Goal: Check status: Verify the current state of an ongoing process or item

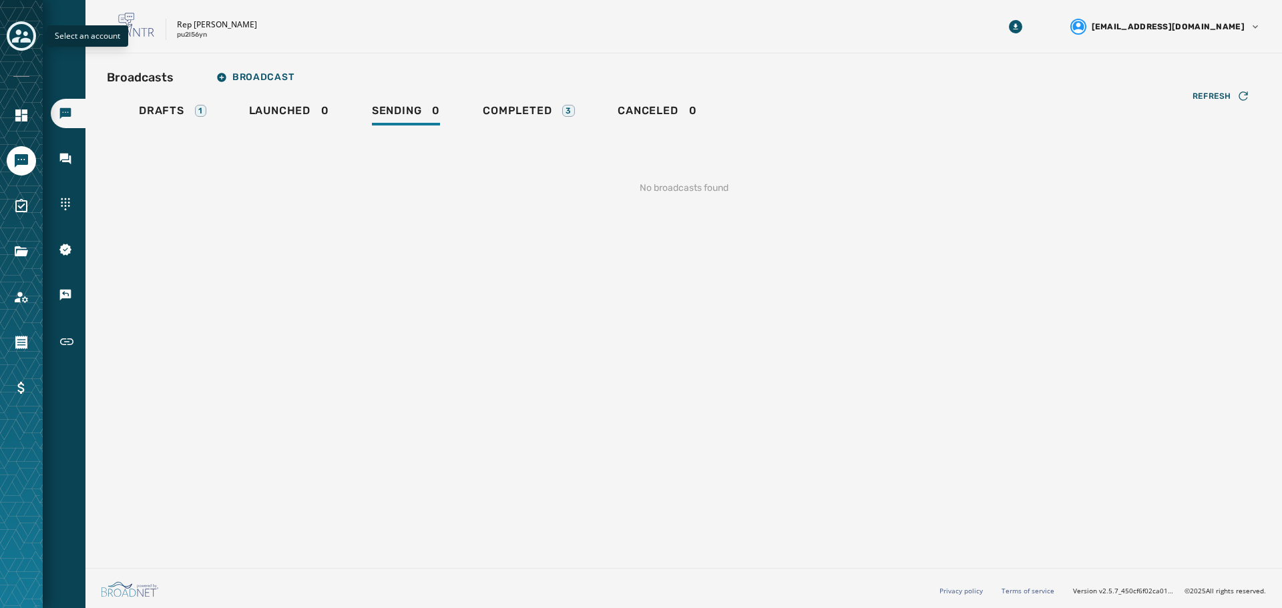
click at [20, 37] on icon "Toggle account select drawer" at bounding box center [21, 35] width 19 height 13
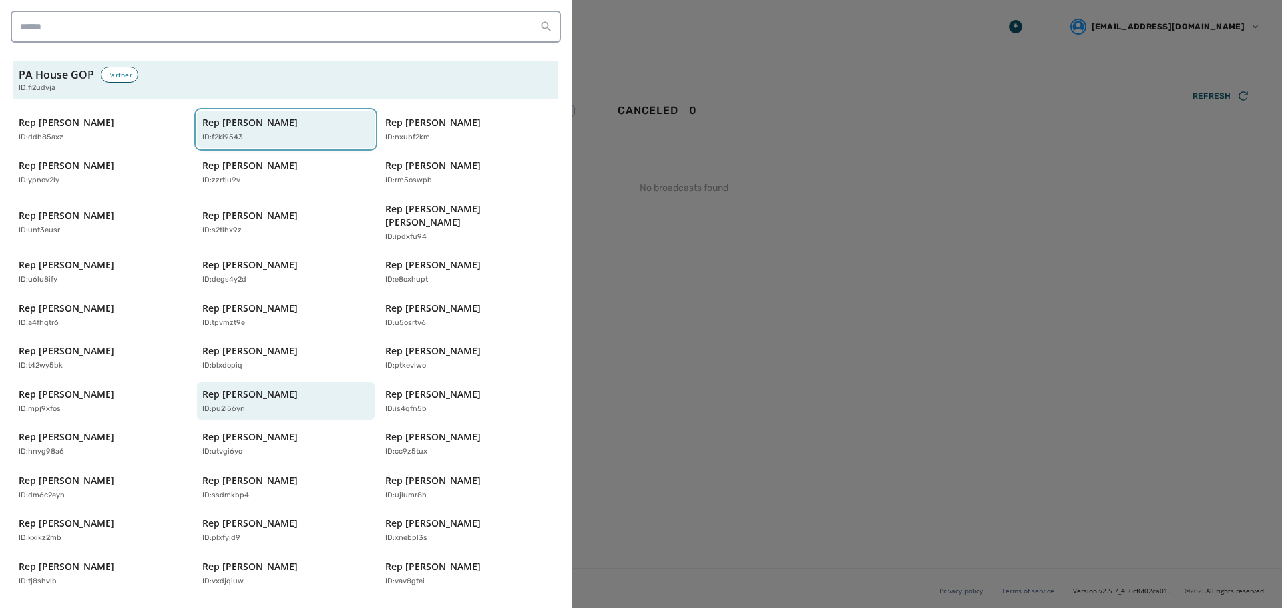
click at [252, 125] on p "Rep [PERSON_NAME]" at bounding box center [249, 122] width 95 height 13
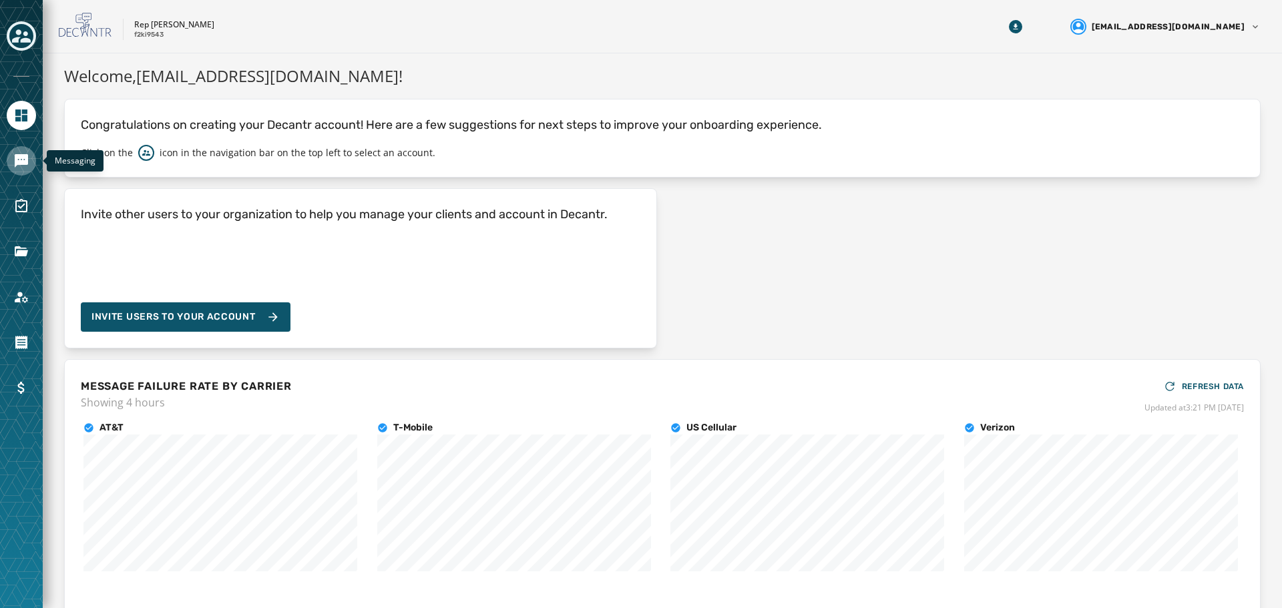
click at [25, 156] on icon "Navigate to Messaging" at bounding box center [21, 160] width 13 height 13
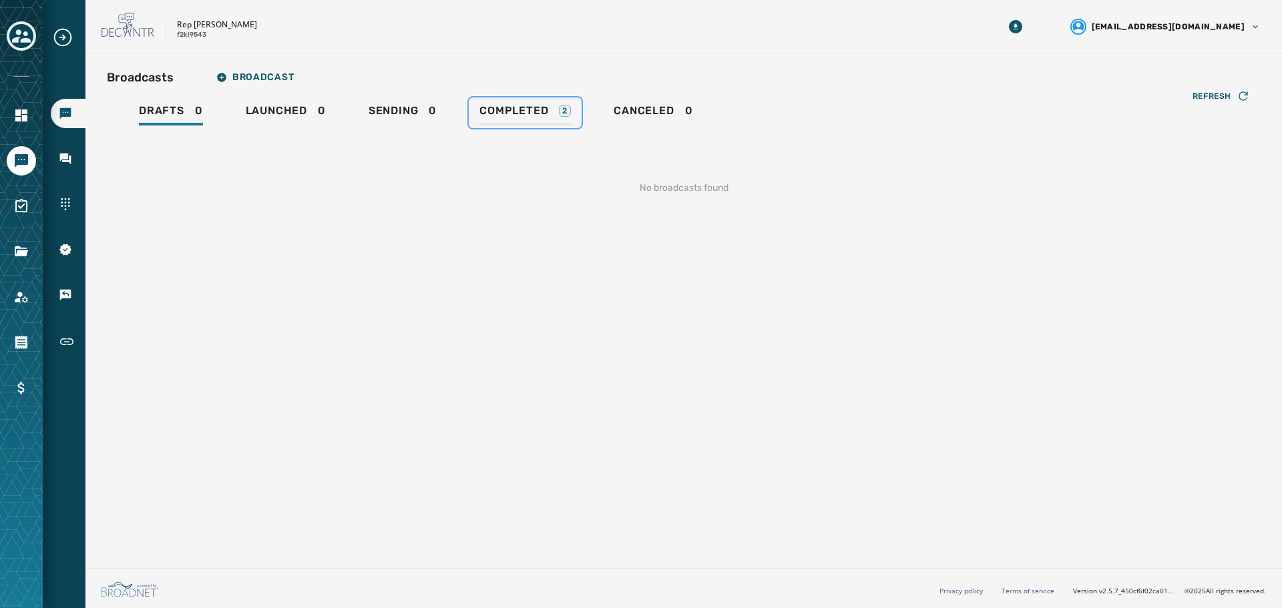
click at [524, 115] on span "Completed" at bounding box center [513, 110] width 69 height 13
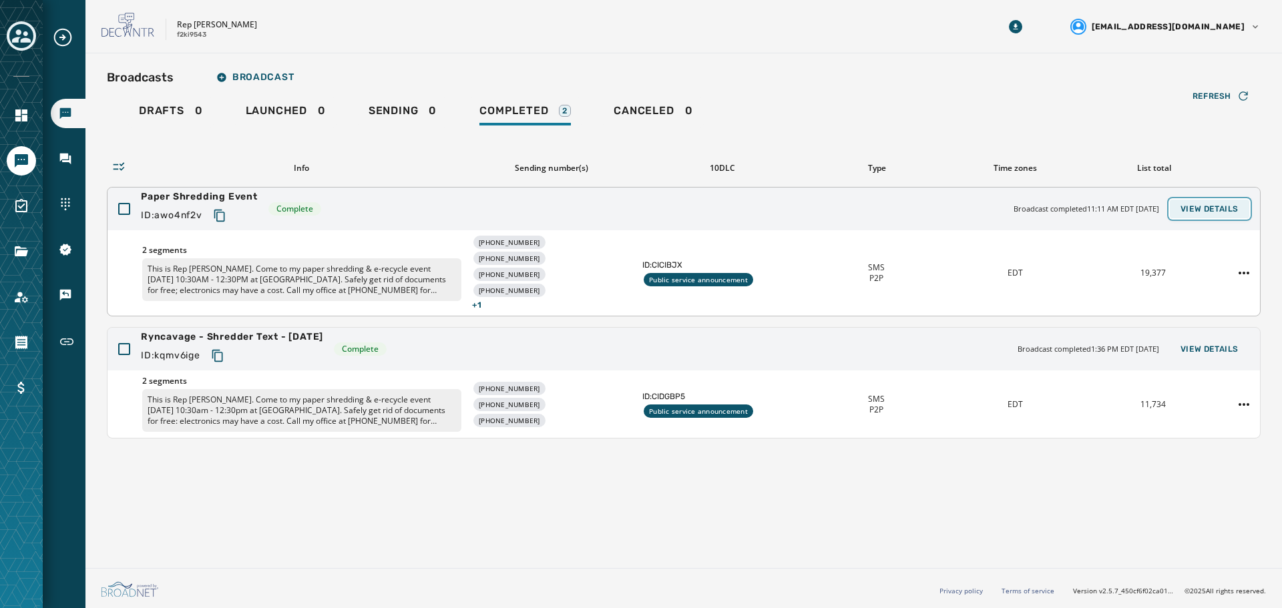
click at [1213, 200] on button "View Details" at bounding box center [1209, 209] width 79 height 19
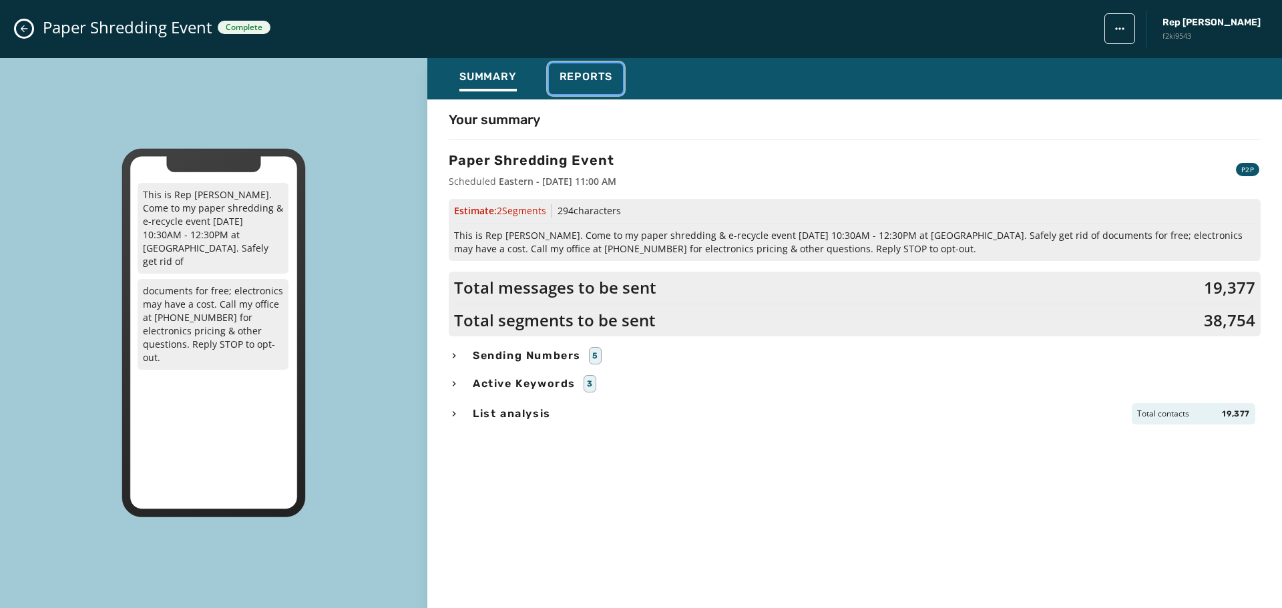
click at [579, 77] on span "Reports" at bounding box center [585, 76] width 53 height 13
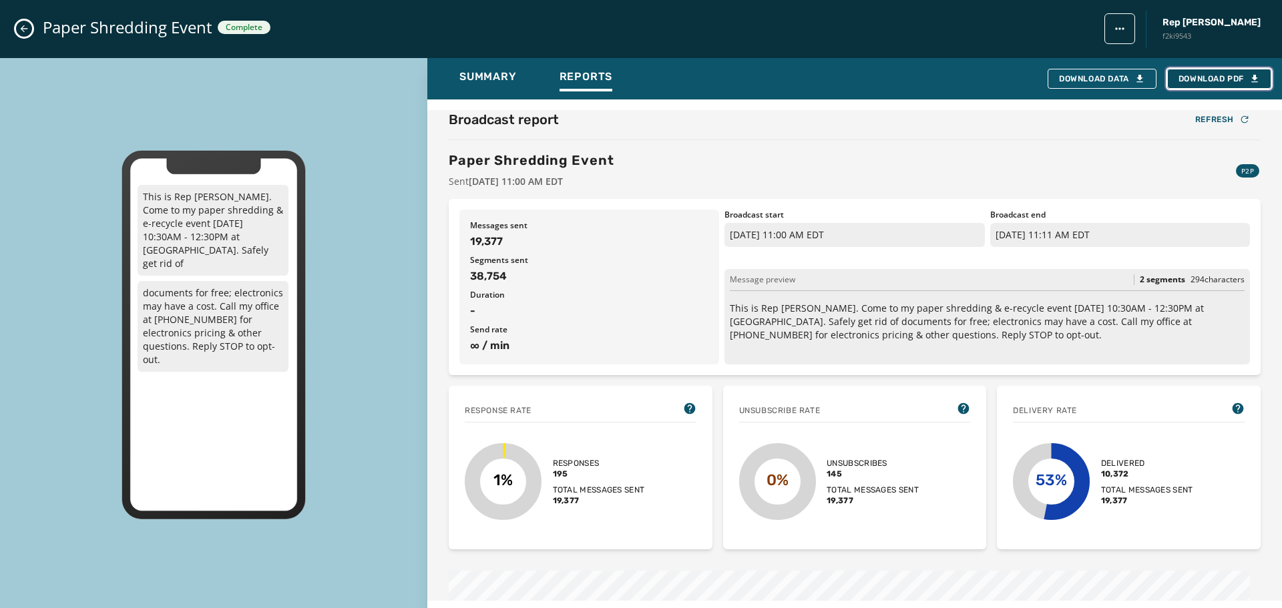
click at [1231, 79] on span "Download PDF" at bounding box center [1218, 78] width 81 height 11
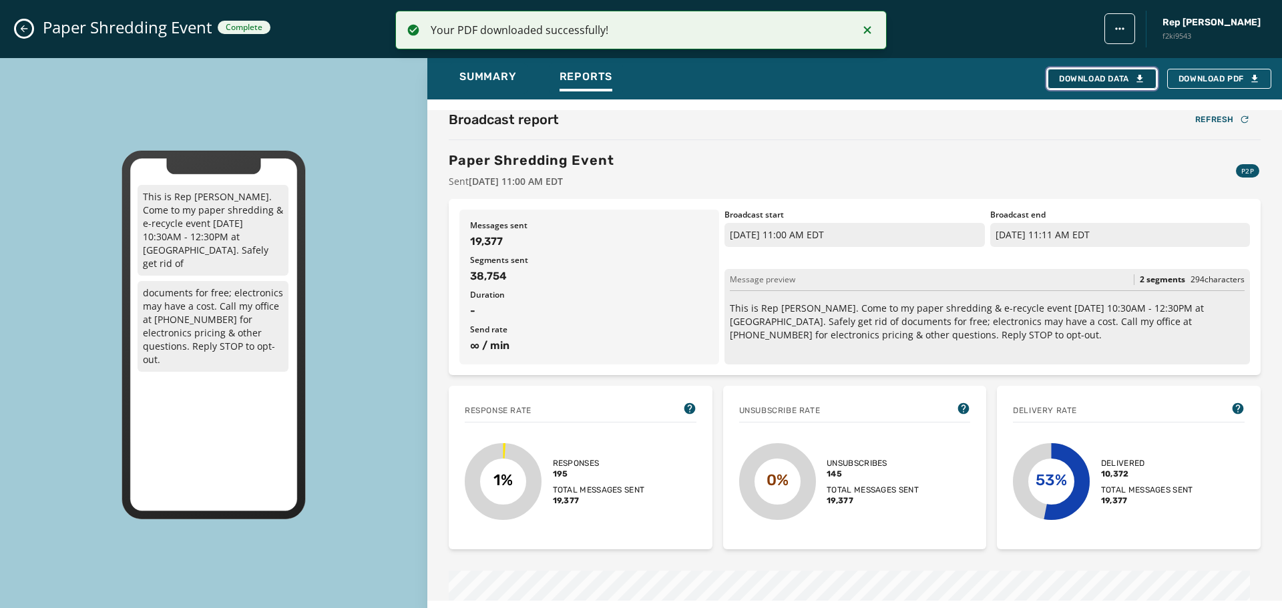
click at [1065, 77] on div "Download Data" at bounding box center [1102, 78] width 86 height 11
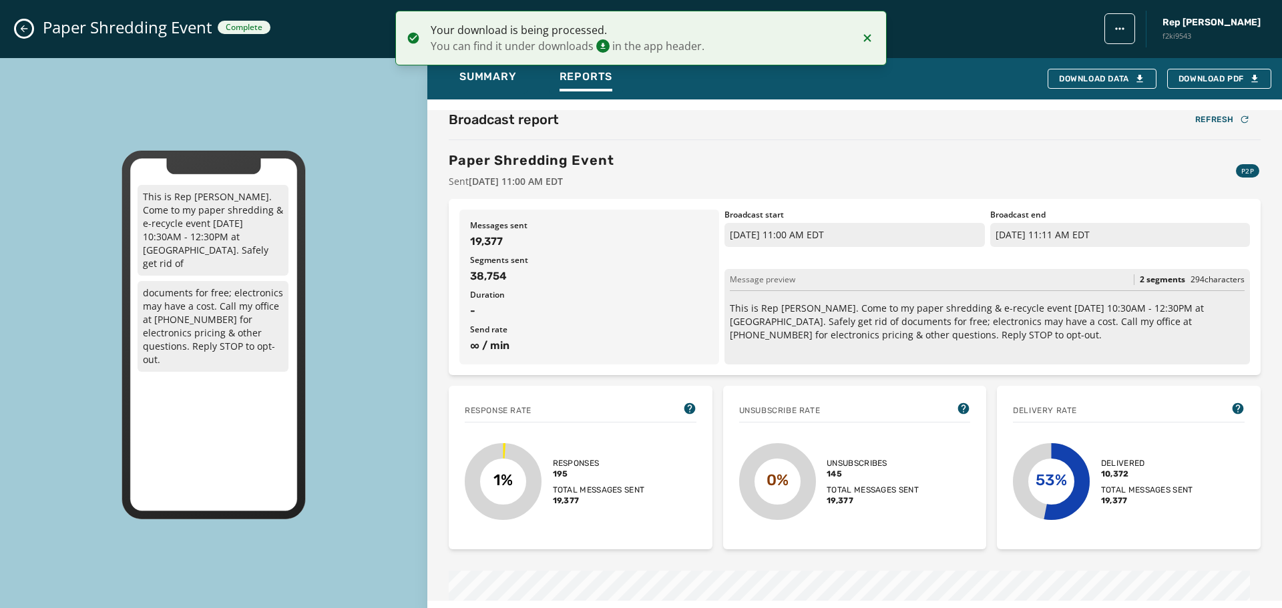
click at [17, 24] on button "Close admin drawer" at bounding box center [24, 29] width 16 height 16
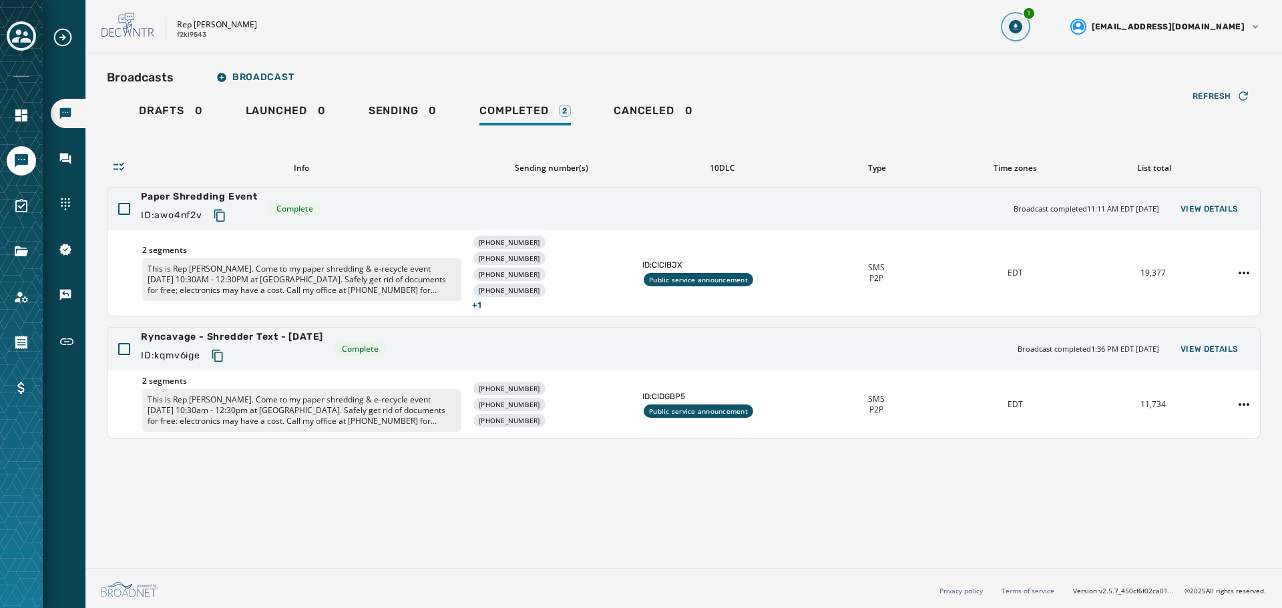
click at [1017, 29] on icon "Download Menu" at bounding box center [1015, 26] width 5 height 6
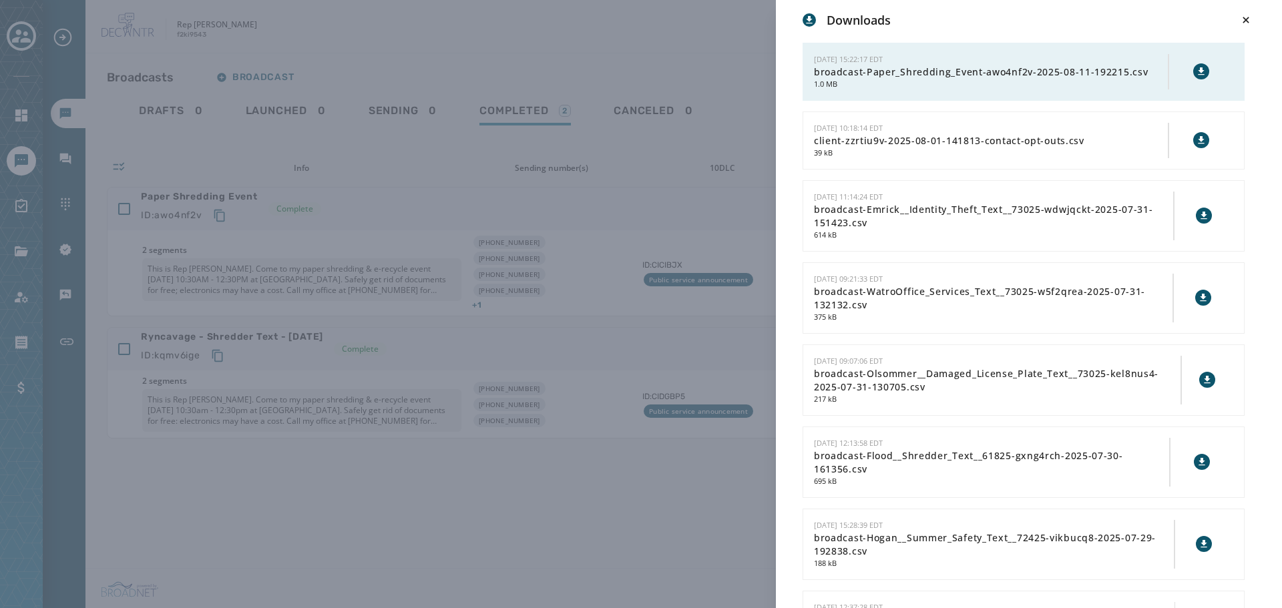
click at [1196, 73] on icon at bounding box center [1201, 71] width 11 height 11
click at [692, 146] on div "Downloads [DATE] 15:22:17 EDT broadcast-Paper_Shredding_Event-awo4nf2v-2025-08-…" at bounding box center [641, 304] width 1282 height 608
